Goal: Obtain resource: Obtain resource

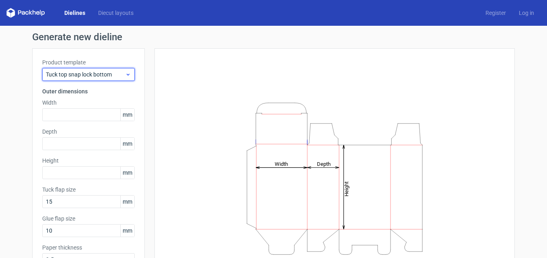
click at [125, 77] on icon at bounding box center [128, 74] width 6 height 6
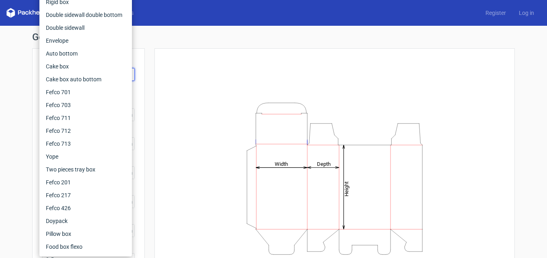
click at [178, 81] on div "Height Depth Width" at bounding box center [335, 178] width 341 height 240
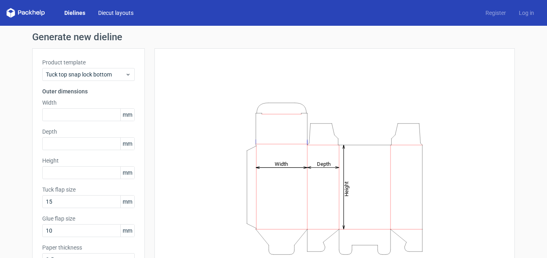
click at [103, 11] on link "Diecut layouts" at bounding box center [116, 13] width 48 height 8
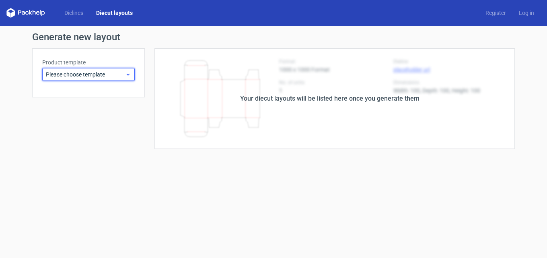
click at [109, 78] on div "Please choose template" at bounding box center [88, 74] width 93 height 13
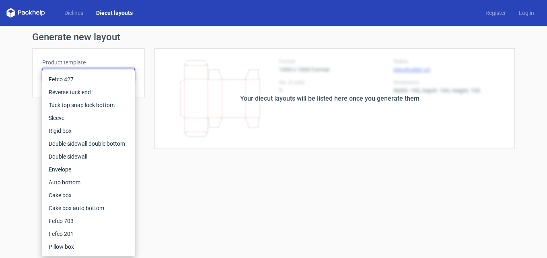
click at [128, 50] on div "Product template Please choose template" at bounding box center [88, 72] width 113 height 49
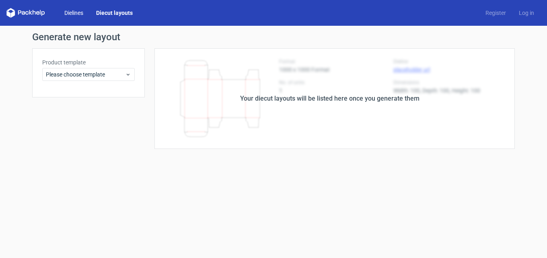
click at [78, 10] on link "Dielines" at bounding box center [74, 13] width 32 height 8
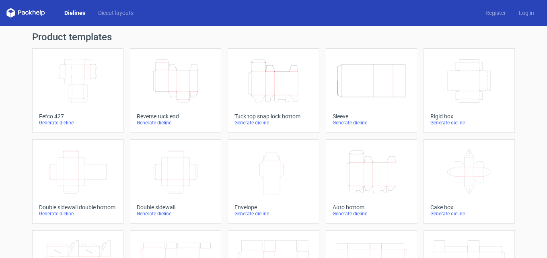
click at [79, 92] on icon "Width Depth Height" at bounding box center [77, 80] width 71 height 45
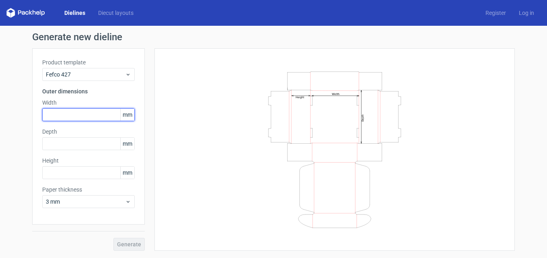
click at [81, 109] on input "text" at bounding box center [88, 114] width 93 height 13
click at [75, 110] on input "text" at bounding box center [88, 114] width 93 height 13
type input "350"
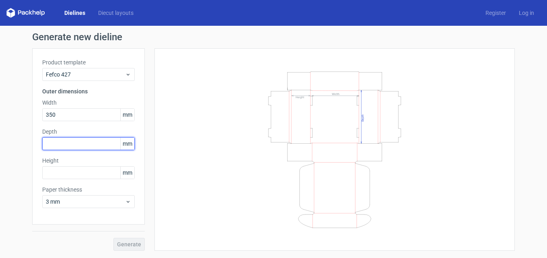
click at [55, 144] on input "text" at bounding box center [88, 143] width 93 height 13
type input "250"
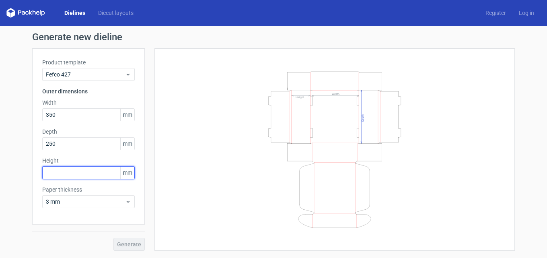
click at [71, 168] on input "text" at bounding box center [88, 172] width 93 height 13
type input "100"
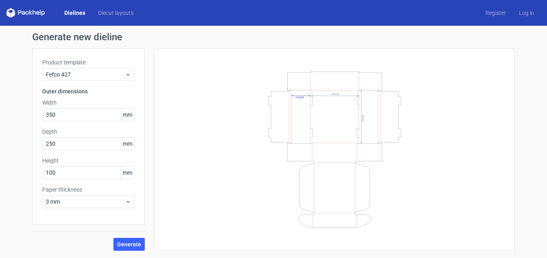
drag, startPoint x: 134, startPoint y: 242, endPoint x: 287, endPoint y: 165, distance: 171.6
click at [134, 239] on button "Generate" at bounding box center [129, 244] width 31 height 13
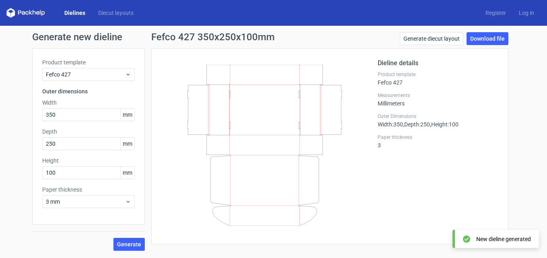
drag, startPoint x: 487, startPoint y: 36, endPoint x: 384, endPoint y: 39, distance: 103.1
click at [488, 36] on link "Download file" at bounding box center [488, 38] width 42 height 13
click at [117, 240] on button "Generate" at bounding box center [129, 244] width 31 height 13
click at [481, 36] on link "Download file" at bounding box center [488, 38] width 42 height 13
click at [529, 17] on link "Log in" at bounding box center [527, 13] width 28 height 8
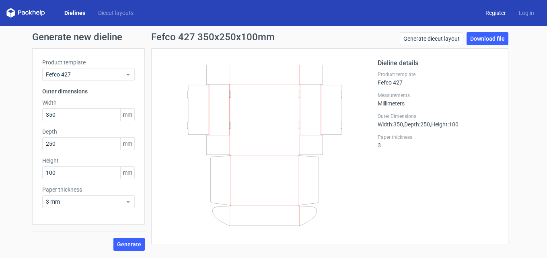
click at [495, 11] on link "Register" at bounding box center [495, 13] width 33 height 8
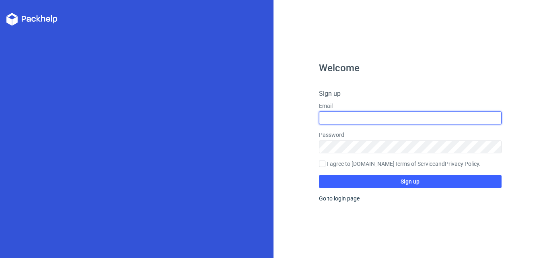
drag, startPoint x: 339, startPoint y: 114, endPoint x: 343, endPoint y: 123, distance: 9.7
click at [340, 116] on input "text" at bounding box center [410, 118] width 182 height 13
type input "[EMAIL_ADDRESS][DOMAIN_NAME]"
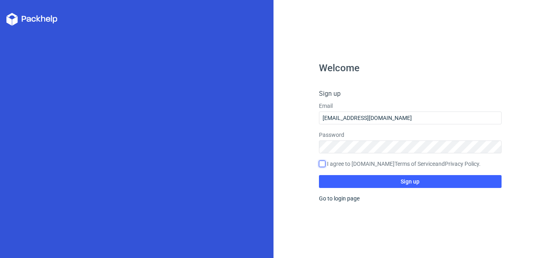
click at [321, 161] on form "Sign up Email akeforwalllet@gmail.com Password I agree to Packhelp.com Terms of…" at bounding box center [410, 138] width 182 height 99
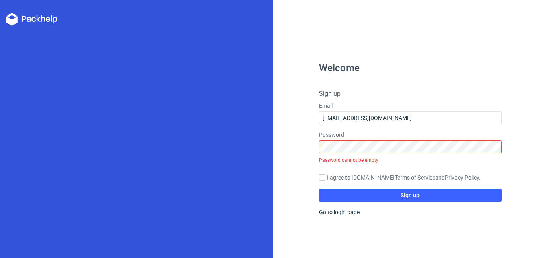
click at [326, 178] on label "I agree to [DOMAIN_NAME] Terms of Service and Privacy Policy ." at bounding box center [410, 178] width 182 height 9
click at [326, 178] on input "I agree to [DOMAIN_NAME] Terms of Service and Privacy Policy ." at bounding box center [322, 177] width 6 height 6
checkbox input "true"
click at [397, 224] on div "Welcome Sign up Email akeforwalllet@gmail.com Password Password cannot be empty…" at bounding box center [410, 160] width 182 height 195
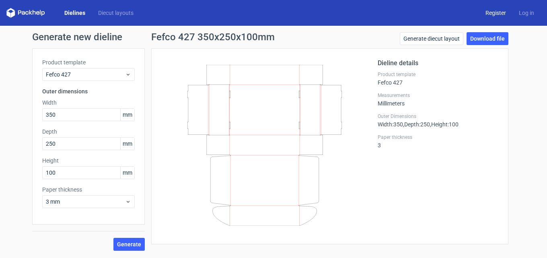
click at [498, 11] on link "Register" at bounding box center [495, 13] width 33 height 8
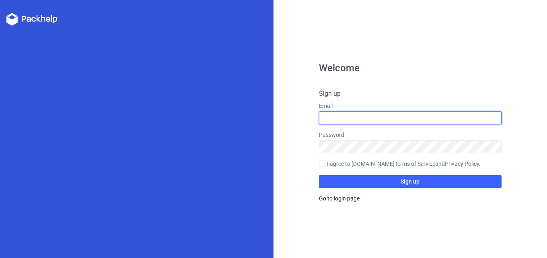
click at [332, 116] on input "text" at bounding box center [410, 118] width 182 height 13
type input "[EMAIL_ADDRESS][DOMAIN_NAME]"
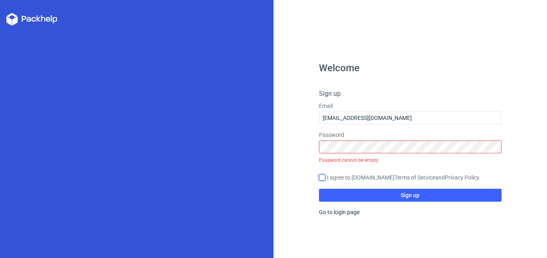
click at [324, 162] on form "Sign up Email akeforwalllet@gmail.com Password Password cannot be empty I agree…" at bounding box center [410, 145] width 182 height 113
click at [326, 175] on label "I agree to [DOMAIN_NAME] Terms of Service and Privacy Policy ." at bounding box center [410, 178] width 182 height 9
click at [326, 175] on input "I agree to [DOMAIN_NAME] Terms of Service and Privacy Policy ." at bounding box center [322, 177] width 6 height 6
checkbox input "true"
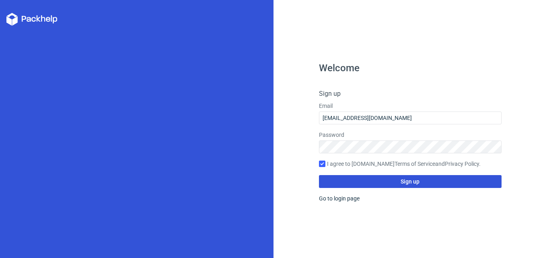
click at [410, 183] on span "Sign up" at bounding box center [410, 182] width 19 height 6
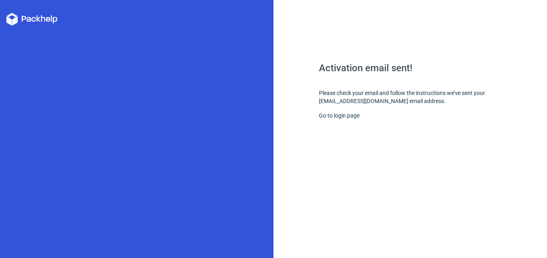
click at [339, 65] on h1 "Activation email sent!" at bounding box center [410, 68] width 182 height 10
click at [387, 97] on div "Activation email sent! Please check your email and follow the instructions we’v…" at bounding box center [410, 160] width 182 height 195
click at [365, 103] on div "Activation email sent! Please check your email and follow the instructions we’v…" at bounding box center [410, 160] width 182 height 195
drag, startPoint x: 417, startPoint y: 62, endPoint x: 423, endPoint y: 57, distance: 8.1
click at [417, 62] on div "Activation email sent! Please check your email and follow the instructions we’v…" at bounding box center [411, 129] width 274 height 258
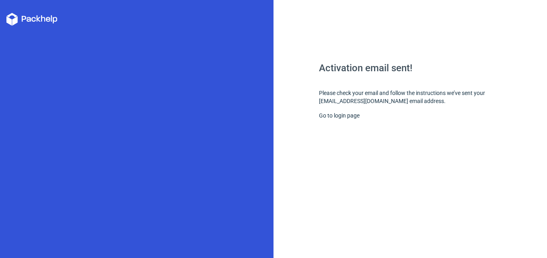
click at [426, 54] on div "Activation email sent! Please check your email and follow the instructions we’v…" at bounding box center [411, 129] width 274 height 258
click at [462, 50] on div "Activation email sent! Please check your email and follow the instructions we’v…" at bounding box center [411, 129] width 274 height 258
click at [367, 69] on h1 "Activation email sent!" at bounding box center [410, 68] width 182 height 10
click at [332, 92] on div "Activation email sent! Please check your email and follow the instructions we’v…" at bounding box center [410, 160] width 182 height 195
click at [339, 114] on link "Go to login page" at bounding box center [339, 115] width 41 height 6
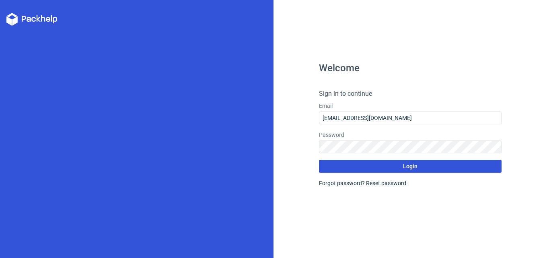
click at [399, 166] on button "Login" at bounding box center [410, 166] width 182 height 13
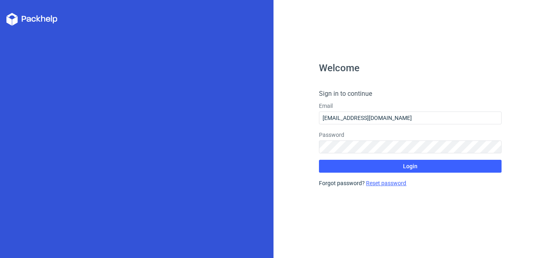
click at [380, 184] on link "Reset password" at bounding box center [386, 183] width 40 height 6
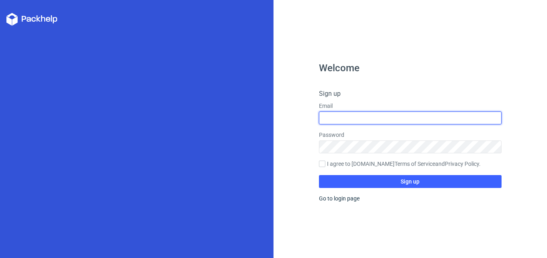
type input "[EMAIL_ADDRESS][DOMAIN_NAME]"
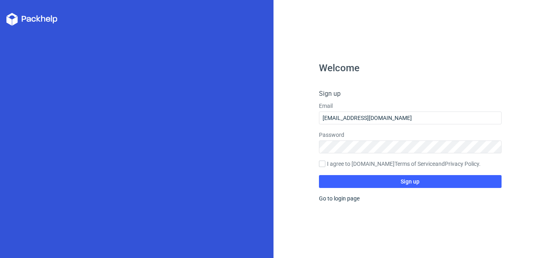
click at [39, 19] on icon at bounding box center [31, 19] width 51 height 13
click at [324, 165] on input "I agree to [DOMAIN_NAME] Terms of Service and Privacy Policy ." at bounding box center [322, 164] width 6 height 6
checkbox input "true"
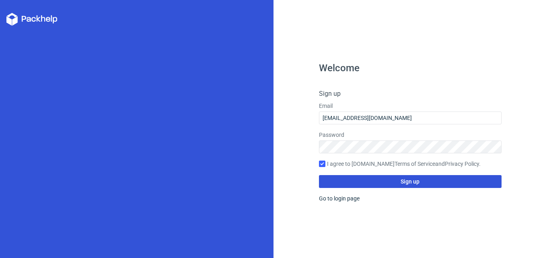
click at [407, 180] on span "Sign up" at bounding box center [410, 182] width 19 height 6
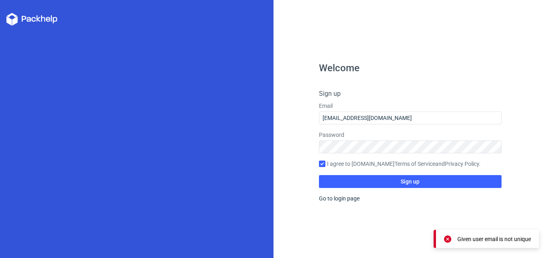
click at [466, 236] on div "Given user email is not unique" at bounding box center [495, 239] width 74 height 8
click at [377, 45] on div "Welcome Sign up Email akeforwalllet@gmail.com Password I agree to Packhelp.com …" at bounding box center [411, 129] width 274 height 258
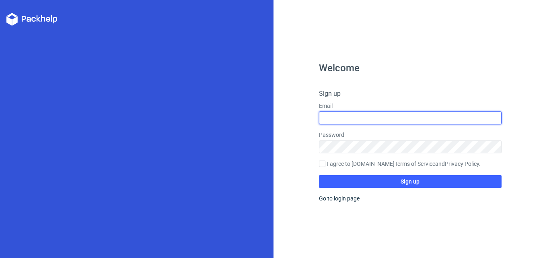
type input "[EMAIL_ADDRESS][DOMAIN_NAME]"
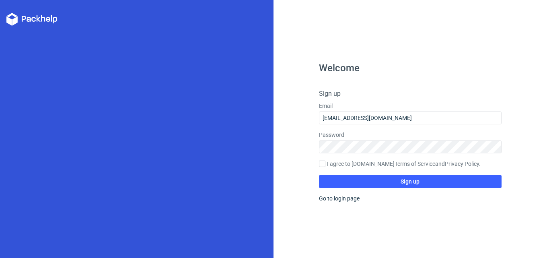
click at [391, 65] on h1 "Welcome" at bounding box center [410, 68] width 182 height 10
click at [323, 165] on input "I agree to [DOMAIN_NAME] Terms of Service and Privacy Policy ." at bounding box center [322, 164] width 6 height 6
checkbox input "true"
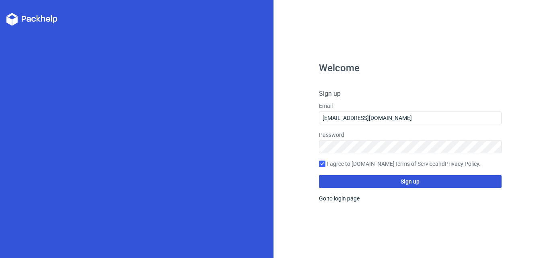
click at [412, 180] on span "Sign up" at bounding box center [410, 182] width 19 height 6
click at [413, 181] on span "Sign up" at bounding box center [410, 182] width 19 height 6
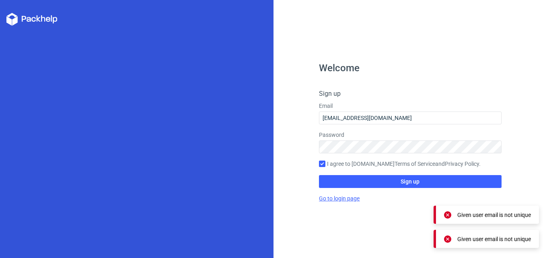
drag, startPoint x: 330, startPoint y: 200, endPoint x: 353, endPoint y: 192, distance: 24.3
click at [330, 200] on link "Go to login page" at bounding box center [339, 198] width 41 height 6
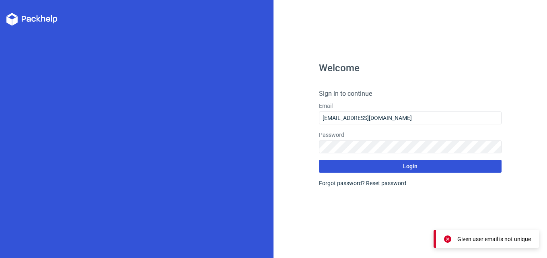
click at [399, 172] on button "Login" at bounding box center [410, 166] width 182 height 13
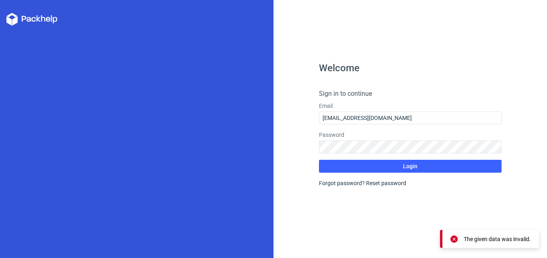
click at [29, 21] on icon at bounding box center [29, 19] width 4 height 5
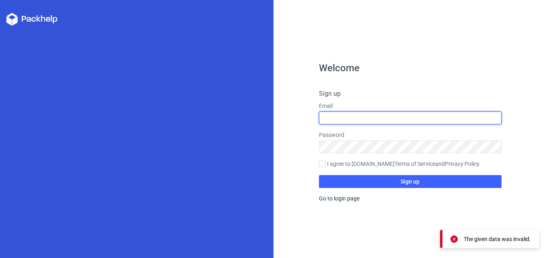
type input "[EMAIL_ADDRESS][DOMAIN_NAME]"
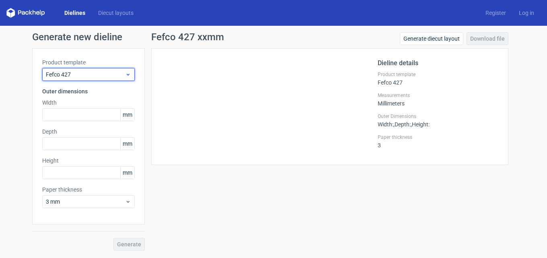
click at [95, 74] on span "Fefco 427" at bounding box center [85, 74] width 79 height 8
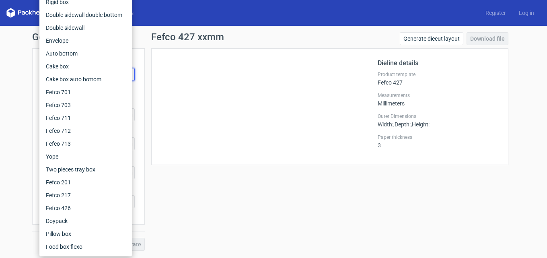
click at [221, 69] on div at bounding box center [269, 106] width 217 height 97
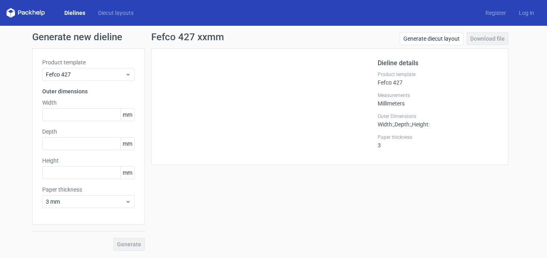
click at [20, 12] on icon at bounding box center [25, 13] width 39 height 10
click at [32, 8] on div "Dielines Diecut layouts Register Log in" at bounding box center [273, 13] width 547 height 26
click at [77, 19] on div "Dielines Diecut layouts Register Log in" at bounding box center [273, 13] width 547 height 26
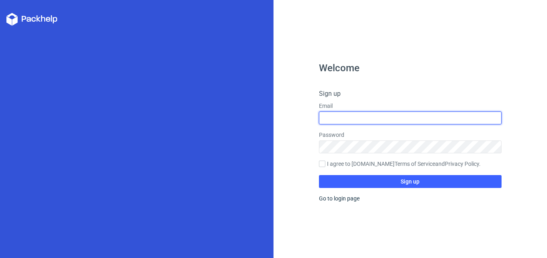
type input "[EMAIL_ADDRESS][DOMAIN_NAME]"
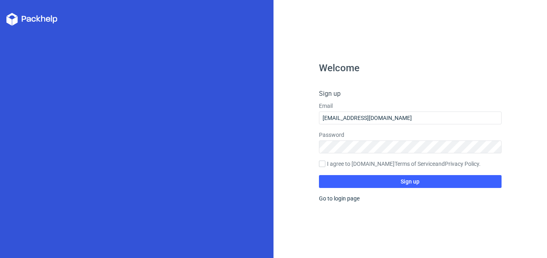
click at [35, 21] on icon at bounding box center [33, 19] width 4 height 5
click at [412, 61] on div "Welcome Sign up Email [EMAIL_ADDRESS][DOMAIN_NAME] Password I agree to [DOMAIN_…" at bounding box center [411, 129] width 274 height 258
click at [349, 65] on h1 "Welcome" at bounding box center [410, 68] width 182 height 10
drag, startPoint x: 20, startPoint y: 20, endPoint x: 48, endPoint y: 14, distance: 28.9
click at [23, 19] on icon at bounding box center [31, 19] width 51 height 13
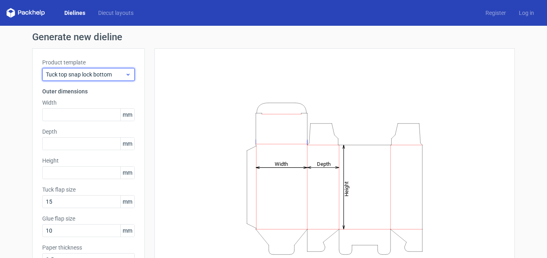
click at [106, 78] on span "Tuck top snap lock bottom" at bounding box center [85, 74] width 79 height 8
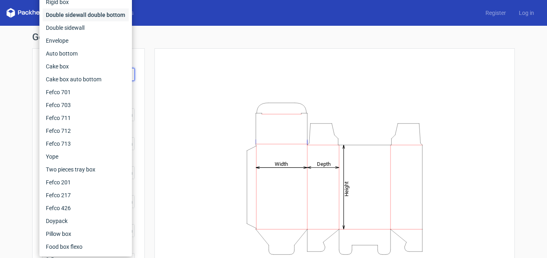
click at [80, 14] on div "Double sidewall double bottom" at bounding box center [86, 14] width 86 height 13
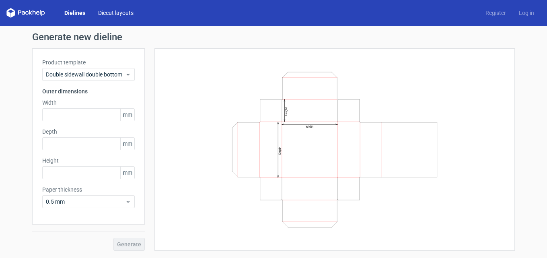
click at [107, 15] on link "Diecut layouts" at bounding box center [116, 13] width 48 height 8
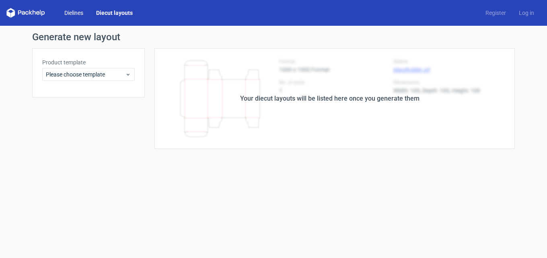
click at [71, 14] on link "Dielines" at bounding box center [74, 13] width 32 height 8
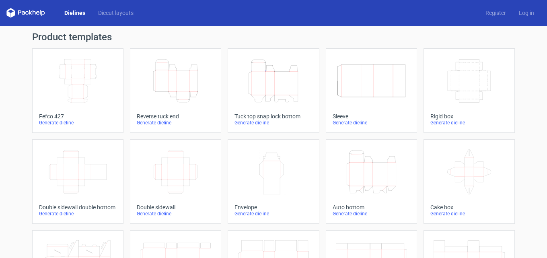
click at [65, 86] on icon "Width Depth Height" at bounding box center [77, 80] width 71 height 45
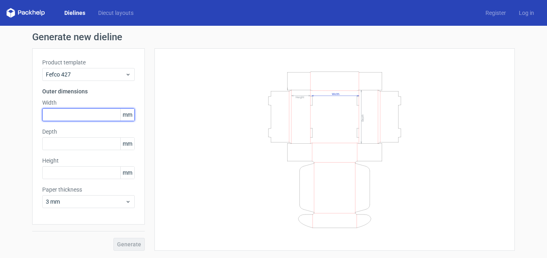
click at [66, 118] on input "text" at bounding box center [88, 114] width 93 height 13
type input "350"
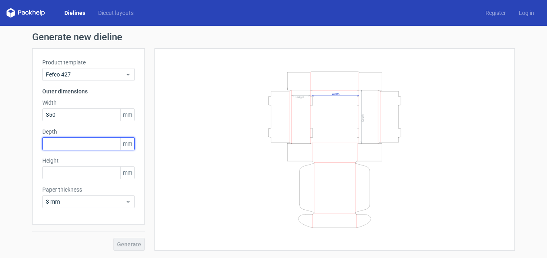
click at [70, 148] on input "text" at bounding box center [88, 143] width 93 height 13
type input "250"
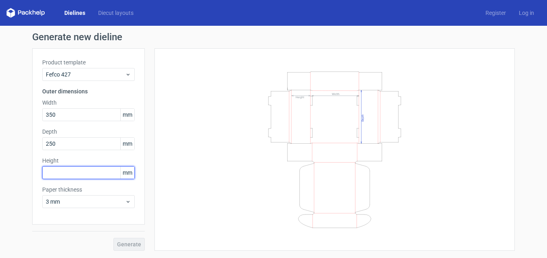
click at [65, 175] on input "text" at bounding box center [88, 172] width 93 height 13
type input "100"
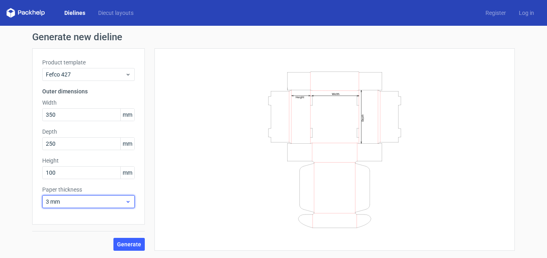
click at [101, 206] on div "3 mm" at bounding box center [88, 201] width 93 height 13
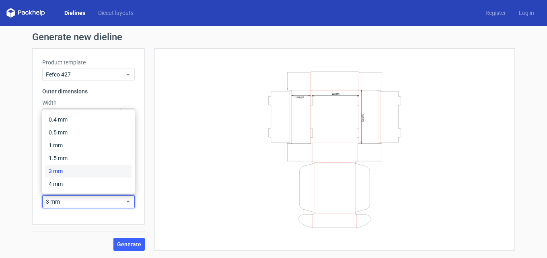
click at [165, 158] on div "Width Depth Height" at bounding box center [335, 149] width 341 height 182
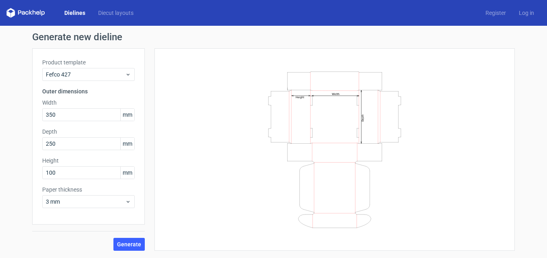
drag, startPoint x: 122, startPoint y: 244, endPoint x: 369, endPoint y: 112, distance: 280.4
click at [121, 245] on span "Generate" at bounding box center [129, 245] width 24 height 6
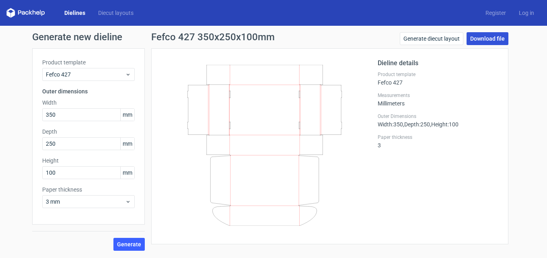
click at [483, 39] on link "Download file" at bounding box center [488, 38] width 42 height 13
click at [525, 12] on link "Log in" at bounding box center [527, 13] width 28 height 8
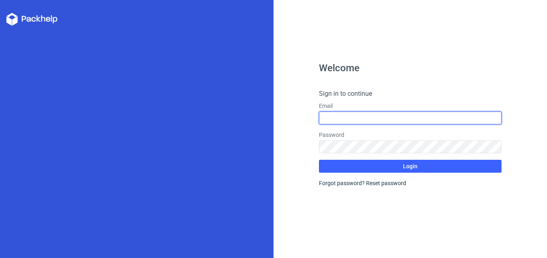
type input "[EMAIL_ADDRESS][DOMAIN_NAME]"
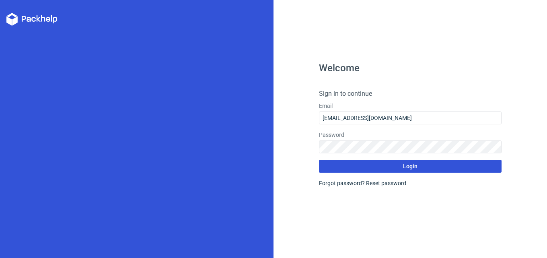
click at [379, 167] on button "Login" at bounding box center [410, 166] width 182 height 13
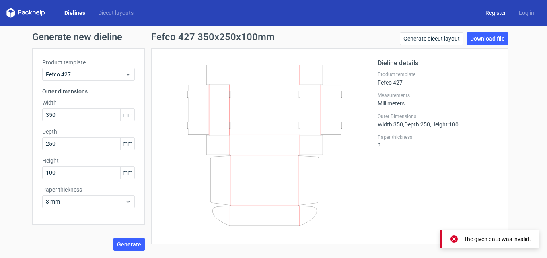
click at [498, 12] on link "Register" at bounding box center [495, 13] width 33 height 8
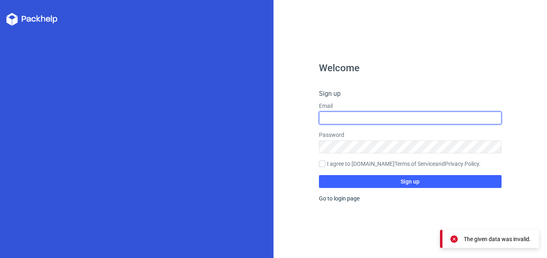
type input "[EMAIL_ADDRESS][DOMAIN_NAME]"
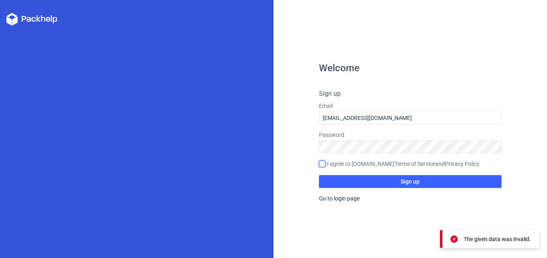
click at [321, 165] on input "I agree to [DOMAIN_NAME] Terms of Service and Privacy Policy ." at bounding box center [322, 164] width 6 height 6
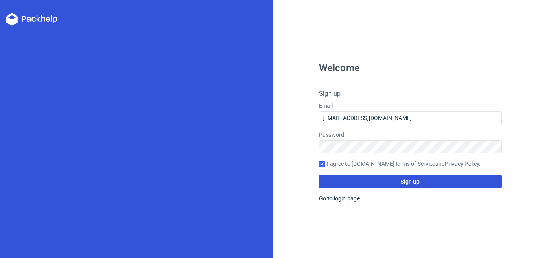
click at [412, 182] on span "Sign up" at bounding box center [410, 182] width 19 height 6
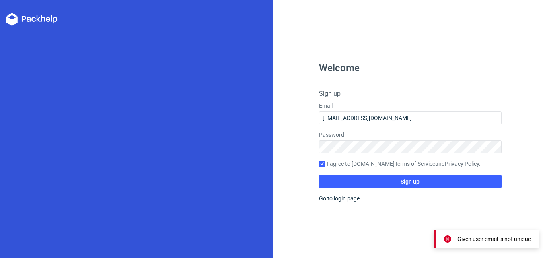
click at [402, 101] on form "Sign up Email akeforwalllet@gmail.com Password I agree to Packhelp.com Terms of…" at bounding box center [410, 138] width 182 height 99
click at [324, 105] on label "Email" at bounding box center [410, 106] width 182 height 8
click at [400, 89] on h4 "Sign up" at bounding box center [410, 94] width 182 height 10
click at [374, 15] on div "Welcome Sign up Email akeforwalllet@gmail.com Password I agree to Packhelp.com …" at bounding box center [411, 129] width 274 height 258
click at [323, 163] on input "I agree to [DOMAIN_NAME] Terms of Service and Privacy Policy ." at bounding box center [322, 164] width 6 height 6
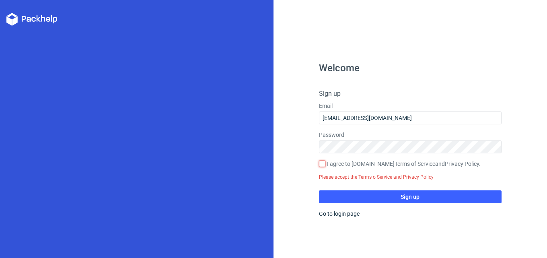
click at [323, 163] on input "I agree to [DOMAIN_NAME] Terms of Service and Privacy Policy ." at bounding box center [322, 164] width 6 height 6
checkbox input "true"
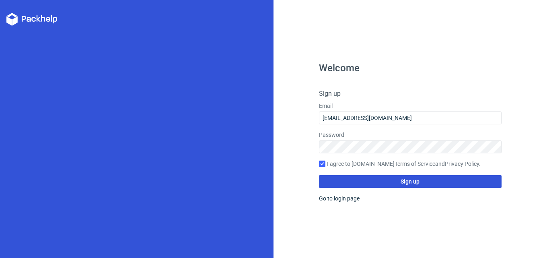
click at [413, 182] on span "Sign up" at bounding box center [410, 182] width 19 height 6
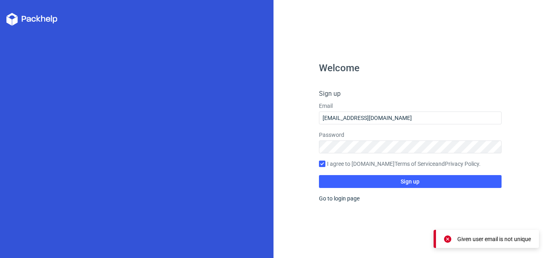
click at [492, 241] on div "Given user email is not unique" at bounding box center [495, 239] width 74 height 8
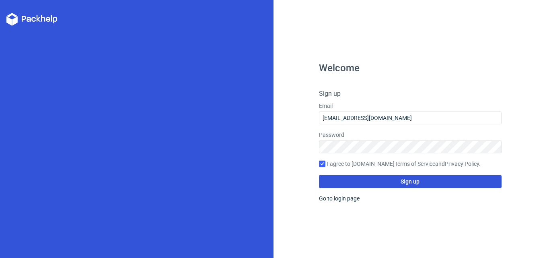
drag, startPoint x: 395, startPoint y: 178, endPoint x: 523, endPoint y: 46, distance: 183.9
click at [395, 178] on button "Sign up" at bounding box center [410, 181] width 182 height 13
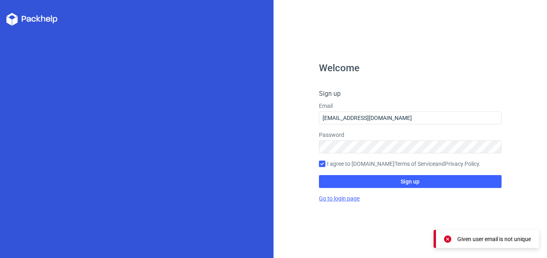
click at [338, 199] on link "Go to login page" at bounding box center [339, 198] width 41 height 6
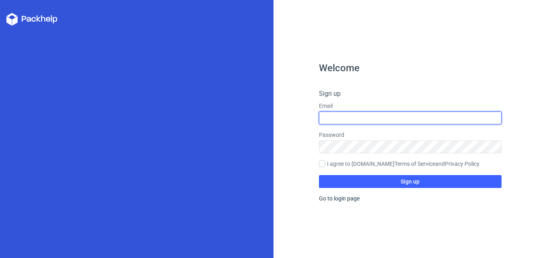
type input "[EMAIL_ADDRESS][DOMAIN_NAME]"
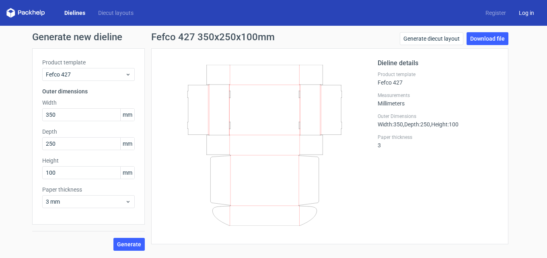
click at [528, 10] on link "Log in" at bounding box center [527, 13] width 28 height 8
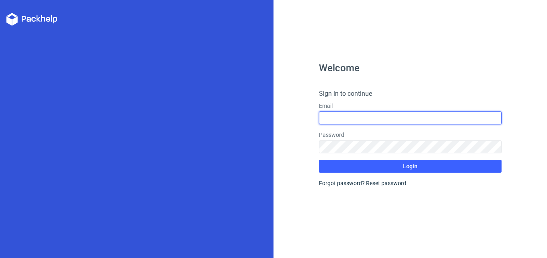
type input "[EMAIL_ADDRESS][DOMAIN_NAME]"
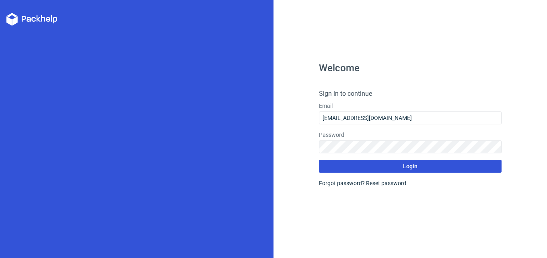
click at [390, 165] on button "Login" at bounding box center [410, 166] width 182 height 13
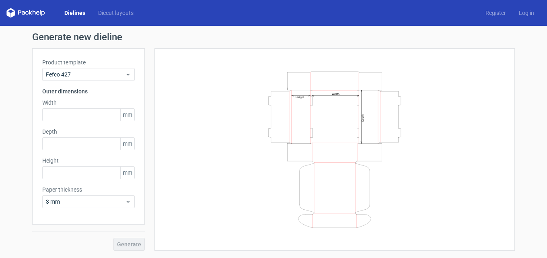
click at [24, 11] on icon at bounding box center [25, 13] width 39 height 10
click at [29, 13] on icon at bounding box center [25, 13] width 39 height 10
click at [109, 13] on link "Diecut layouts" at bounding box center [116, 13] width 48 height 8
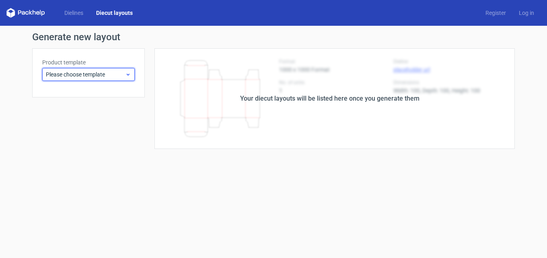
click at [110, 75] on span "Please choose template" at bounding box center [85, 74] width 79 height 8
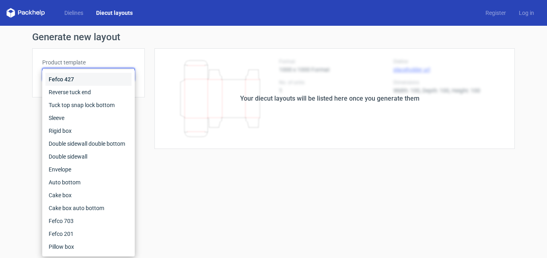
click at [61, 78] on div "Fefco 427" at bounding box center [88, 79] width 86 height 13
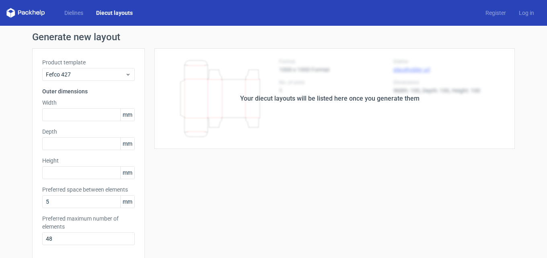
click at [294, 149] on div "Your diecut layouts will be listed here once you generate them" at bounding box center [330, 98] width 370 height 101
click at [516, 11] on link "Log in" at bounding box center [527, 13] width 28 height 8
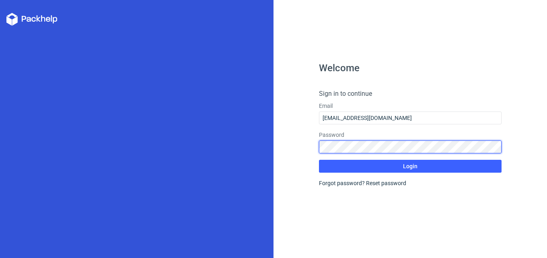
click at [211, 148] on div "Welcome Sign in to continue Email akeforwalllet@gmail.com Password Login Forgot…" at bounding box center [273, 129] width 547 height 258
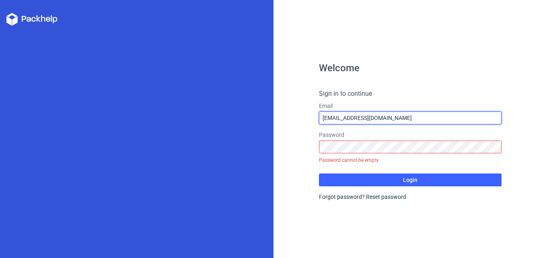
click at [407, 115] on input "[EMAIL_ADDRESS][DOMAIN_NAME]" at bounding box center [410, 118] width 182 height 13
drag, startPoint x: 398, startPoint y: 114, endPoint x: 129, endPoint y: 120, distance: 269.0
click at [162, 124] on div "Welcome Sign in to continue Email akeforwalllet@gmail.com Password Password can…" at bounding box center [273, 129] width 547 height 258
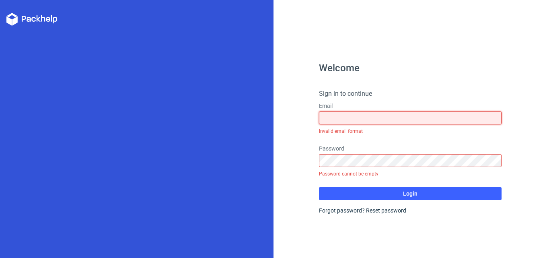
click at [353, 115] on input "text" at bounding box center [410, 118] width 182 height 13
type input "[EMAIL_ADDRESS][DOMAIN_NAME]"
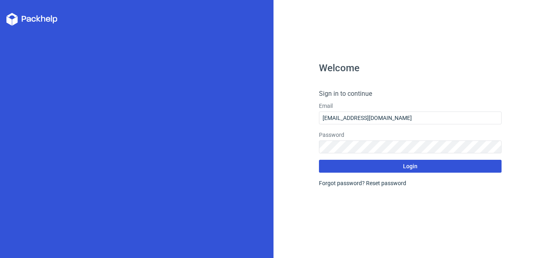
click at [362, 167] on button "Login" at bounding box center [410, 166] width 182 height 13
click at [412, 167] on span "Login" at bounding box center [410, 166] width 14 height 6
click at [25, 20] on icon at bounding box center [31, 19] width 51 height 13
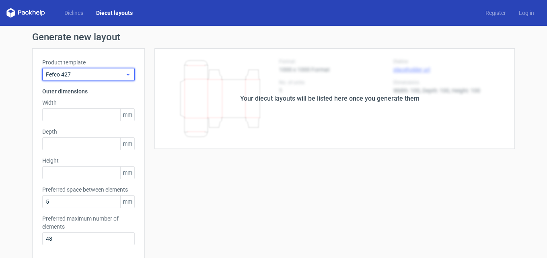
click at [113, 75] on span "Fefco 427" at bounding box center [85, 74] width 79 height 8
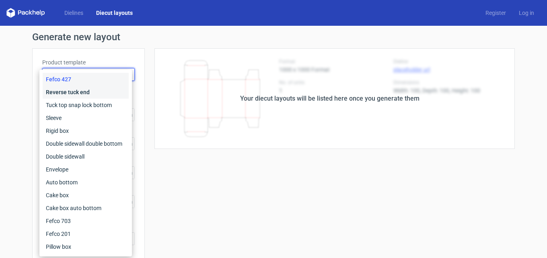
click at [87, 90] on div "Reverse tuck end" at bounding box center [86, 92] width 86 height 13
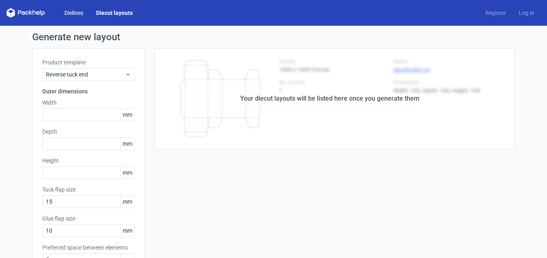
click at [77, 12] on link "Dielines" at bounding box center [74, 13] width 32 height 8
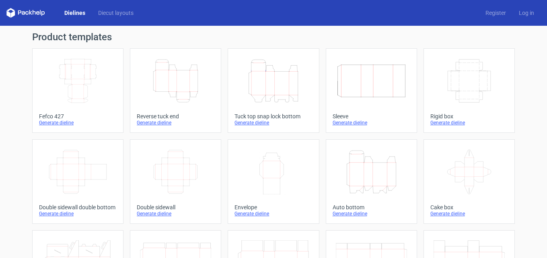
click at [58, 121] on div "Generate dieline" at bounding box center [78, 123] width 78 height 6
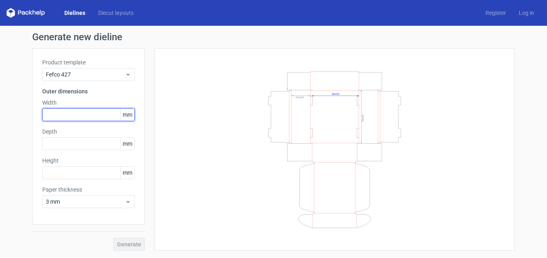
click at [85, 112] on input "text" at bounding box center [88, 114] width 93 height 13
type input "350"
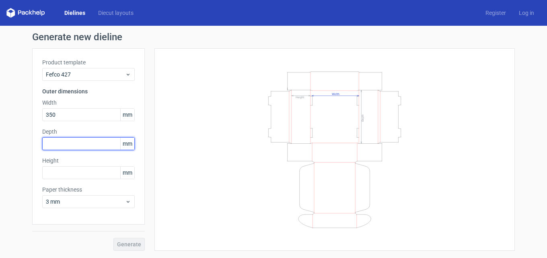
click at [89, 146] on input "text" at bounding box center [88, 143] width 93 height 13
type input "250"
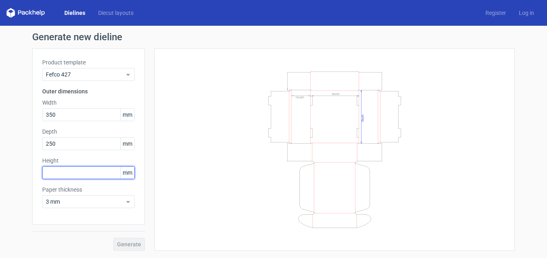
click at [66, 175] on input "text" at bounding box center [88, 172] width 93 height 13
type input "100"
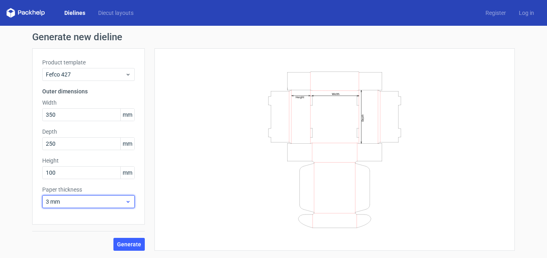
click at [105, 202] on span "3 mm" at bounding box center [85, 202] width 79 height 8
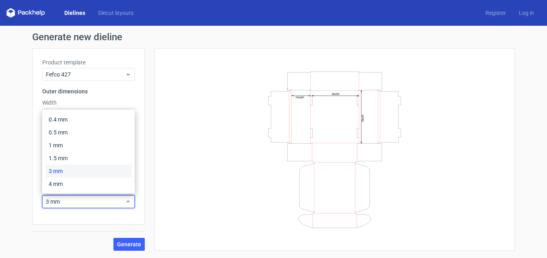
click at [66, 170] on div "3 mm" at bounding box center [88, 171] width 86 height 13
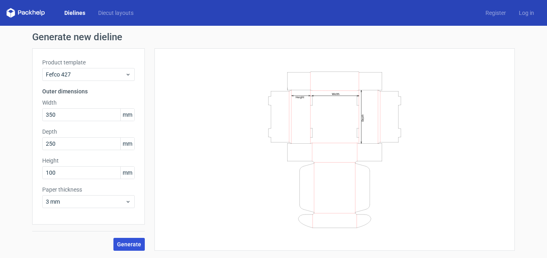
click at [126, 242] on span "Generate" at bounding box center [129, 245] width 24 height 6
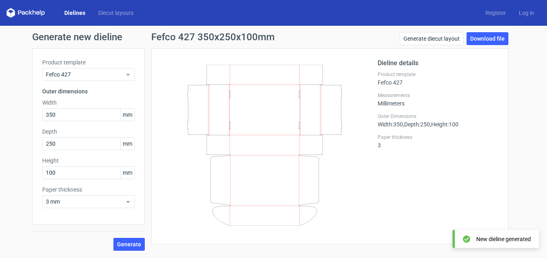
click at [265, 89] on icon at bounding box center [265, 145] width 194 height 161
click at [283, 93] on icon at bounding box center [265, 145] width 194 height 161
click at [402, 81] on div "Product template Fefco 427" at bounding box center [438, 78] width 121 height 14
click at [397, 99] on div "Measurements Millimeters" at bounding box center [438, 99] width 121 height 14
click at [398, 129] on div "Dieline details Product template Fefco 427 Measurements Millimeters Outer Dimen…" at bounding box center [438, 146] width 121 height 176
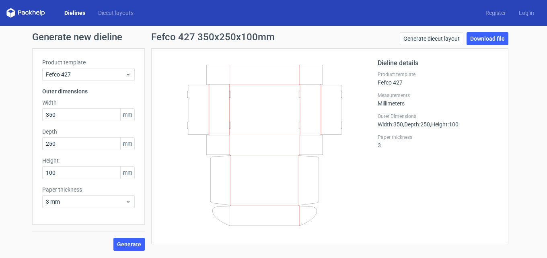
click at [382, 152] on div "Dieline details Product template Fefco 427 Measurements Millimeters Outer Dimen…" at bounding box center [438, 146] width 121 height 176
click at [421, 38] on link "Generate diecut layout" at bounding box center [432, 38] width 64 height 13
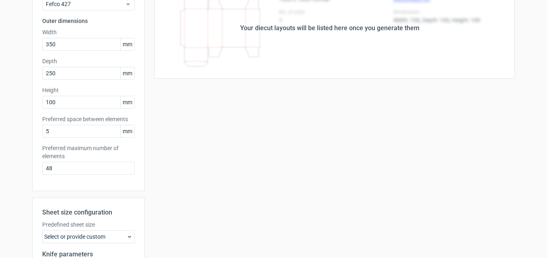
scroll to position [176, 0]
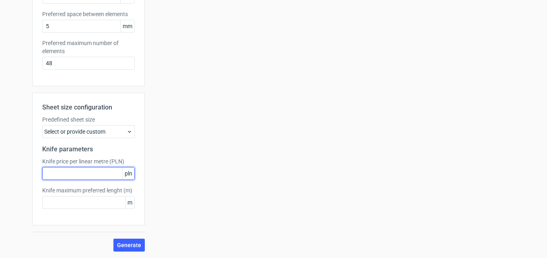
click at [82, 172] on input "text" at bounding box center [88, 173] width 93 height 13
type input "10"
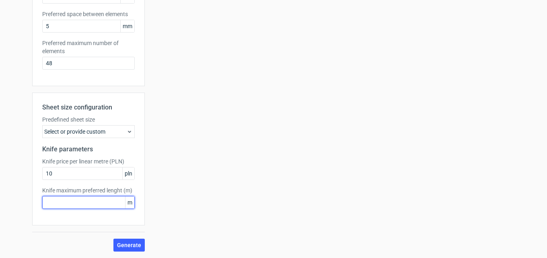
click at [70, 200] on input "text" at bounding box center [88, 202] width 93 height 13
type input "10"
click at [129, 243] on span "Generate" at bounding box center [129, 245] width 24 height 6
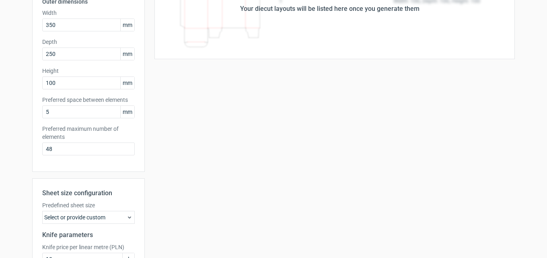
scroll to position [0, 0]
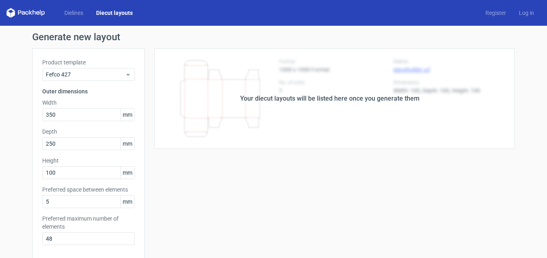
click at [323, 97] on div "Your diecut layouts will be listed here once you generate them" at bounding box center [330, 99] width 180 height 10
click at [238, 137] on div "Your diecut layouts will be listed here once you generate them" at bounding box center [330, 98] width 370 height 101
click at [80, 12] on link "Dielines" at bounding box center [74, 13] width 32 height 8
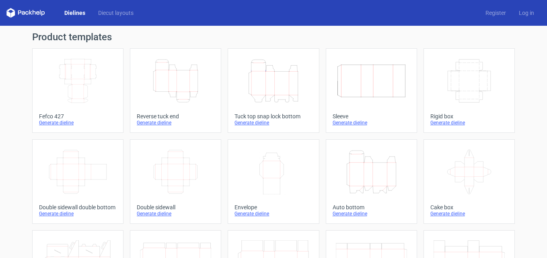
click at [94, 84] on icon "Width Depth Height" at bounding box center [77, 80] width 71 height 45
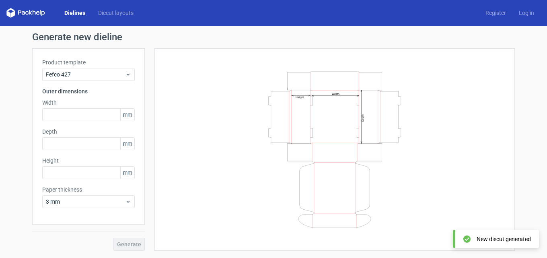
click at [517, 235] on div "New diecut generated" at bounding box center [504, 239] width 54 height 8
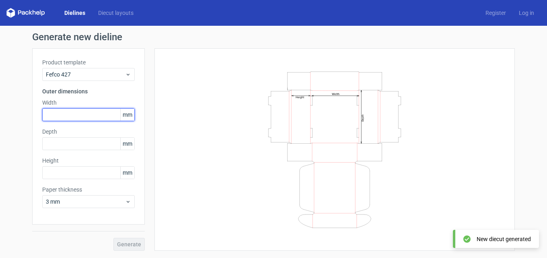
click at [67, 111] on input "text" at bounding box center [88, 114] width 93 height 13
drag, startPoint x: 58, startPoint y: 114, endPoint x: 0, endPoint y: 112, distance: 57.6
click at [0, 114] on div "Generate new dieline Product template Fefco 427 Outer dimensions Width 10 mm De…" at bounding box center [273, 141] width 547 height 231
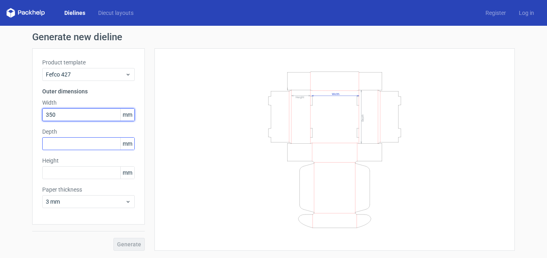
type input "350"
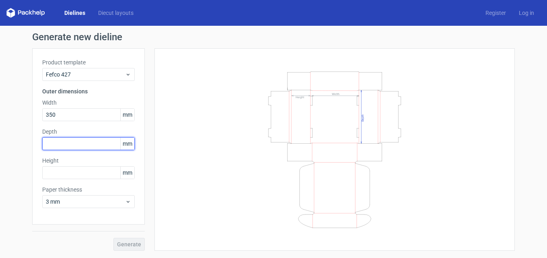
click at [61, 145] on input "text" at bounding box center [88, 143] width 93 height 13
type input "1"
type input "250"
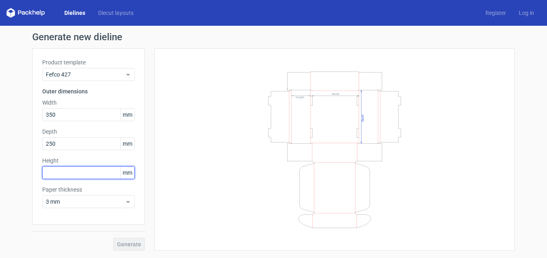
click at [56, 174] on input "text" at bounding box center [88, 172] width 93 height 13
type input "100"
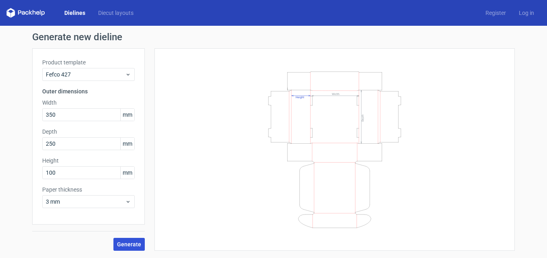
click at [129, 244] on span "Generate" at bounding box center [129, 245] width 24 height 6
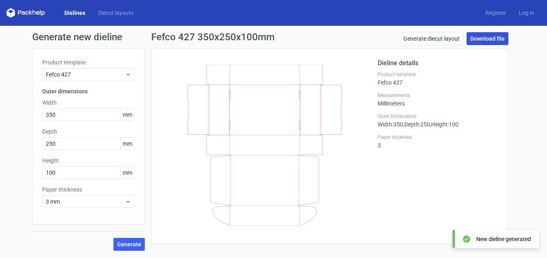
click at [493, 36] on link "Download file" at bounding box center [488, 38] width 42 height 13
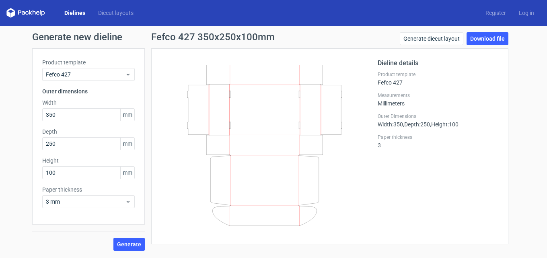
click at [357, 157] on icon at bounding box center [265, 145] width 194 height 161
click at [349, 71] on icon at bounding box center [265, 145] width 194 height 161
click at [328, 57] on div "Dieline details Product template Fefco 427 Measurements Millimeters Outer Dimen…" at bounding box center [329, 146] width 357 height 196
click at [127, 242] on span "Generate" at bounding box center [129, 245] width 24 height 6
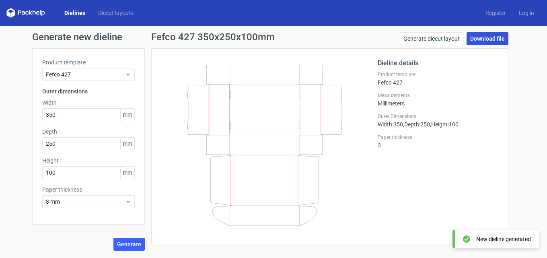
click at [479, 34] on link "Download file" at bounding box center [488, 38] width 42 height 13
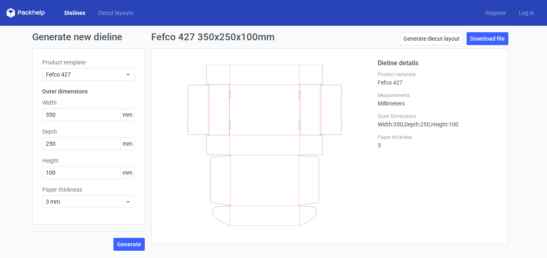
drag, startPoint x: 369, startPoint y: 21, endPoint x: 373, endPoint y: 19, distance: 4.6
click at [369, 21] on div "Dielines Diecut layouts Register Log in" at bounding box center [273, 13] width 547 height 26
